Goal: Find specific page/section: Find specific page/section

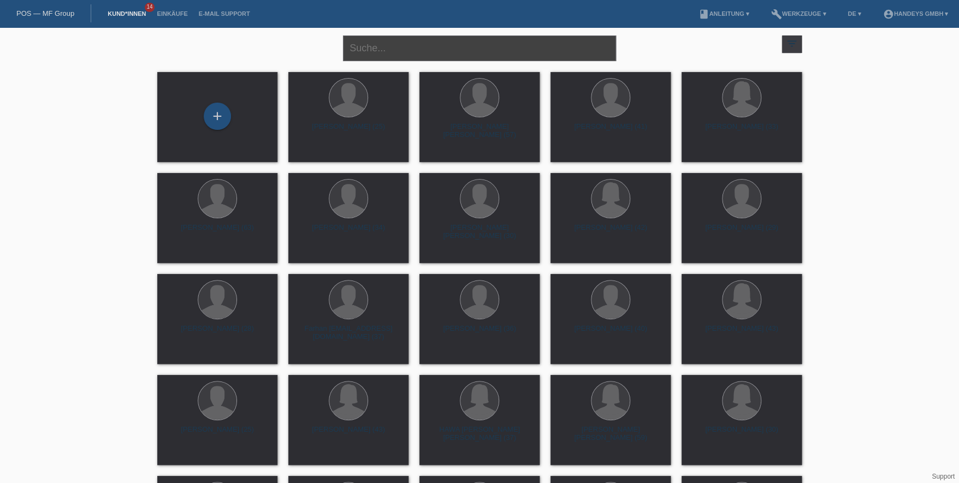
click at [382, 39] on input "text" at bounding box center [479, 48] width 273 height 26
type input "[PERSON_NAME]"
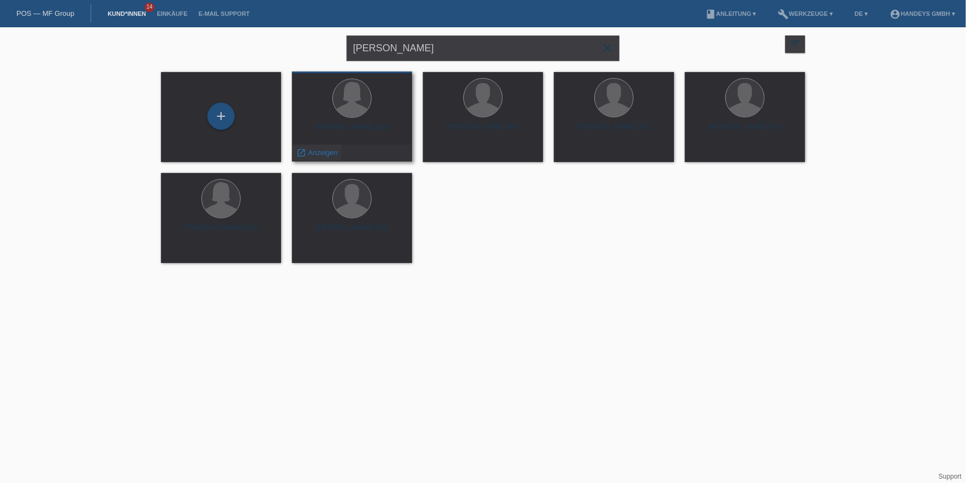
click at [330, 156] on span "Anzeigen" at bounding box center [323, 153] width 29 height 8
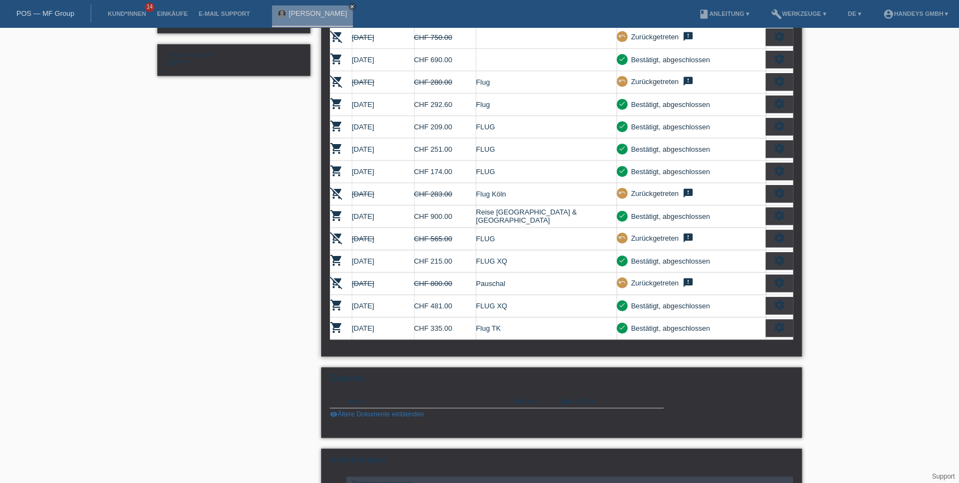
scroll to position [218, 0]
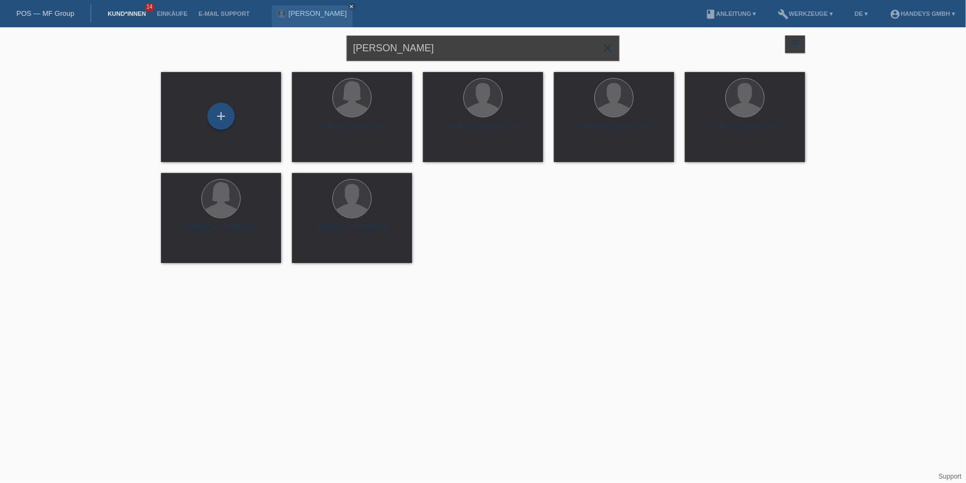
drag, startPoint x: 432, startPoint y: 47, endPoint x: 317, endPoint y: 34, distance: 115.9
click at [317, 34] on div "[PERSON_NAME] close filter_list view_module Alle Kund*innen anzeigen star Marki…" at bounding box center [483, 46] width 655 height 39
type input "ridvan"
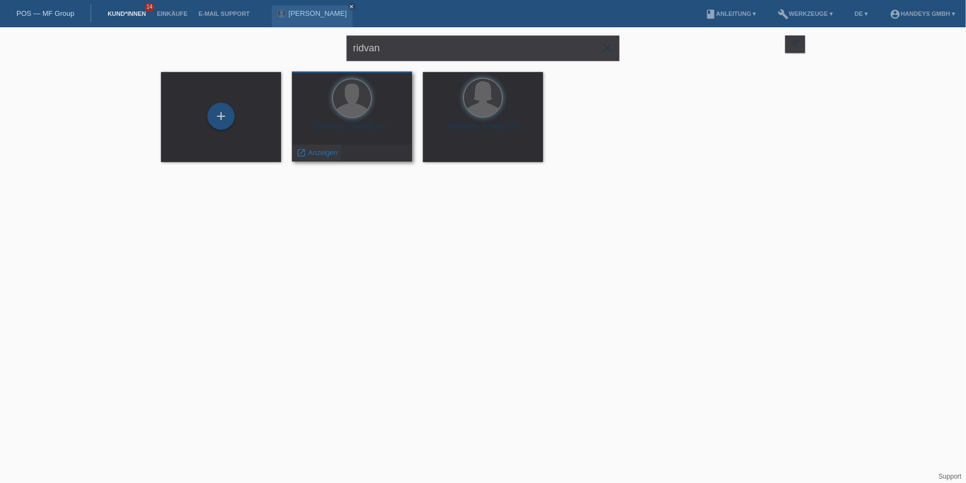
click at [318, 149] on span "Anzeigen" at bounding box center [323, 153] width 29 height 8
